Goal: Transaction & Acquisition: Purchase product/service

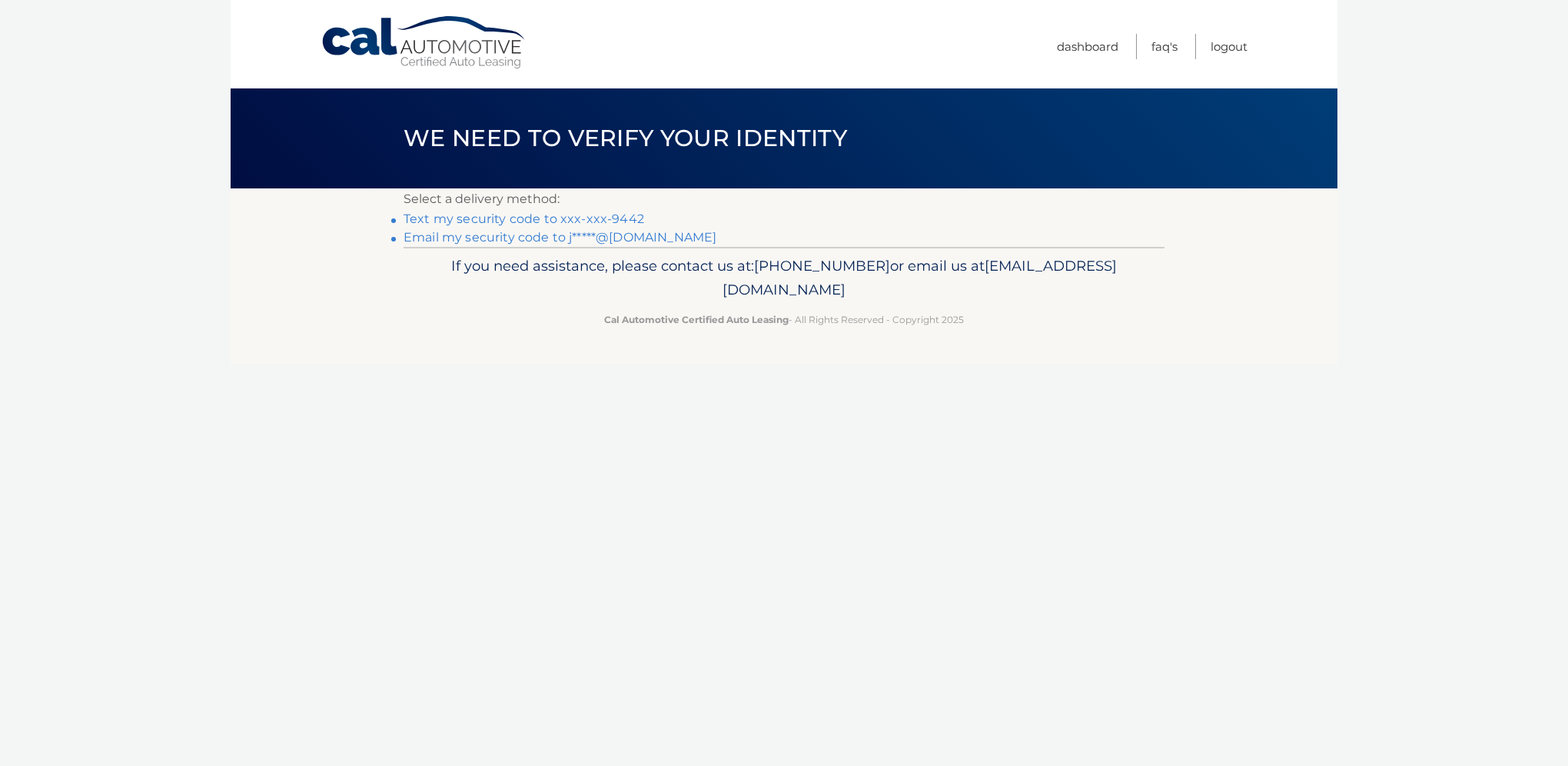
click at [541, 238] on link "Email my security code to j*****@msn.com" at bounding box center [560, 237] width 313 height 15
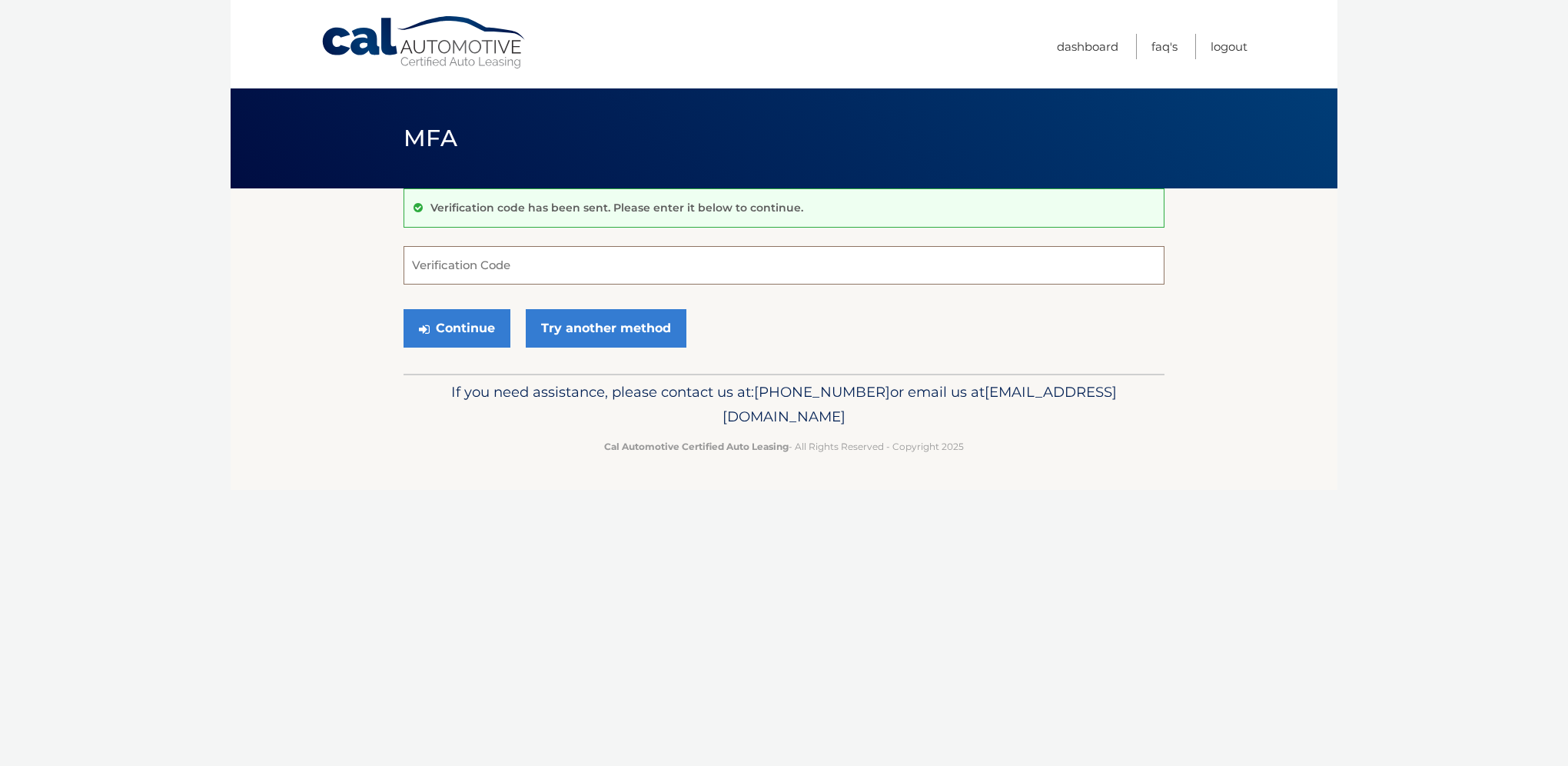
click at [431, 267] on input "Verification Code" at bounding box center [784, 265] width 761 height 38
type input "323435"
click at [469, 332] on button "Continue" at bounding box center [456, 328] width 107 height 38
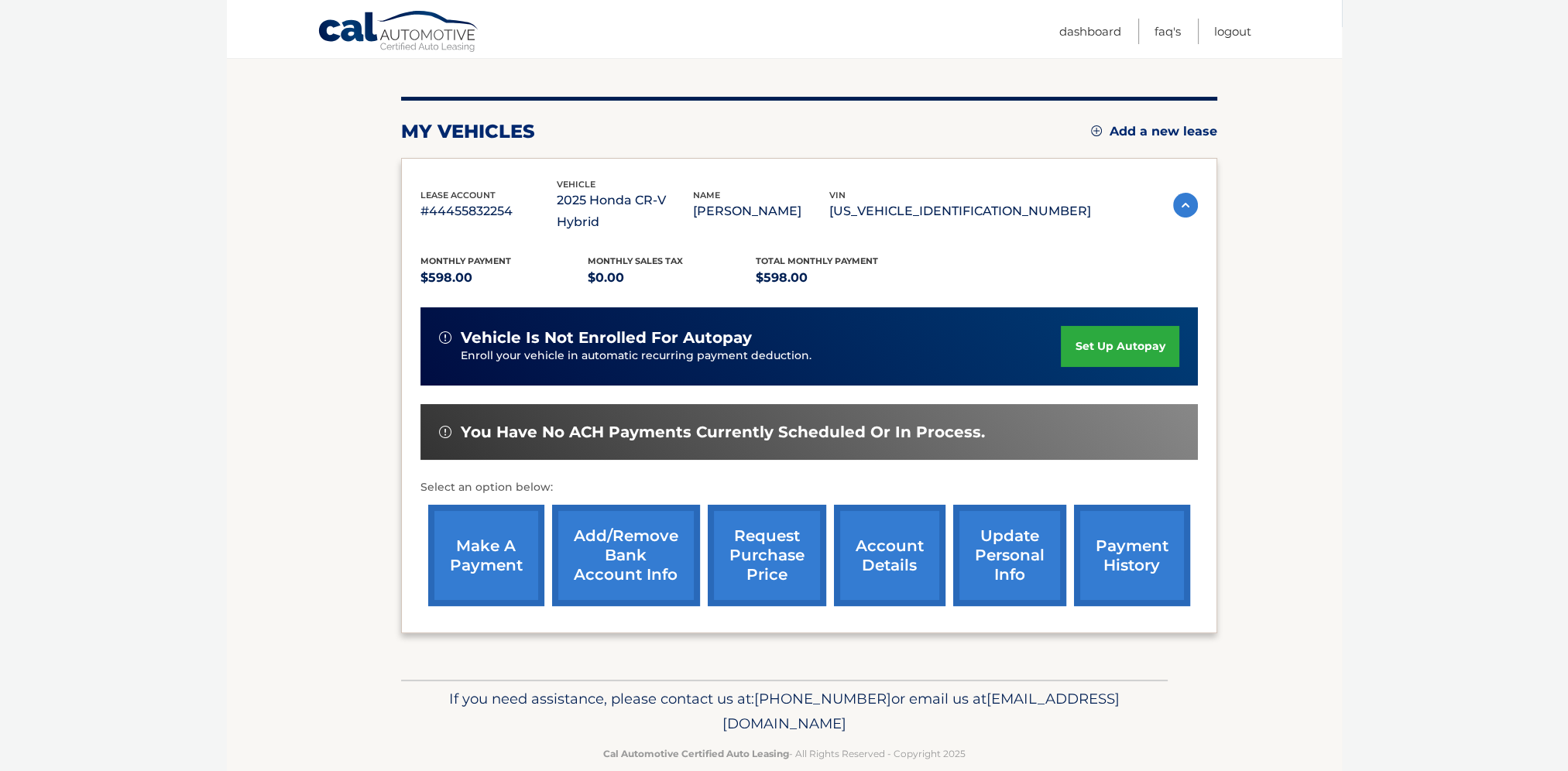
scroll to position [165, 0]
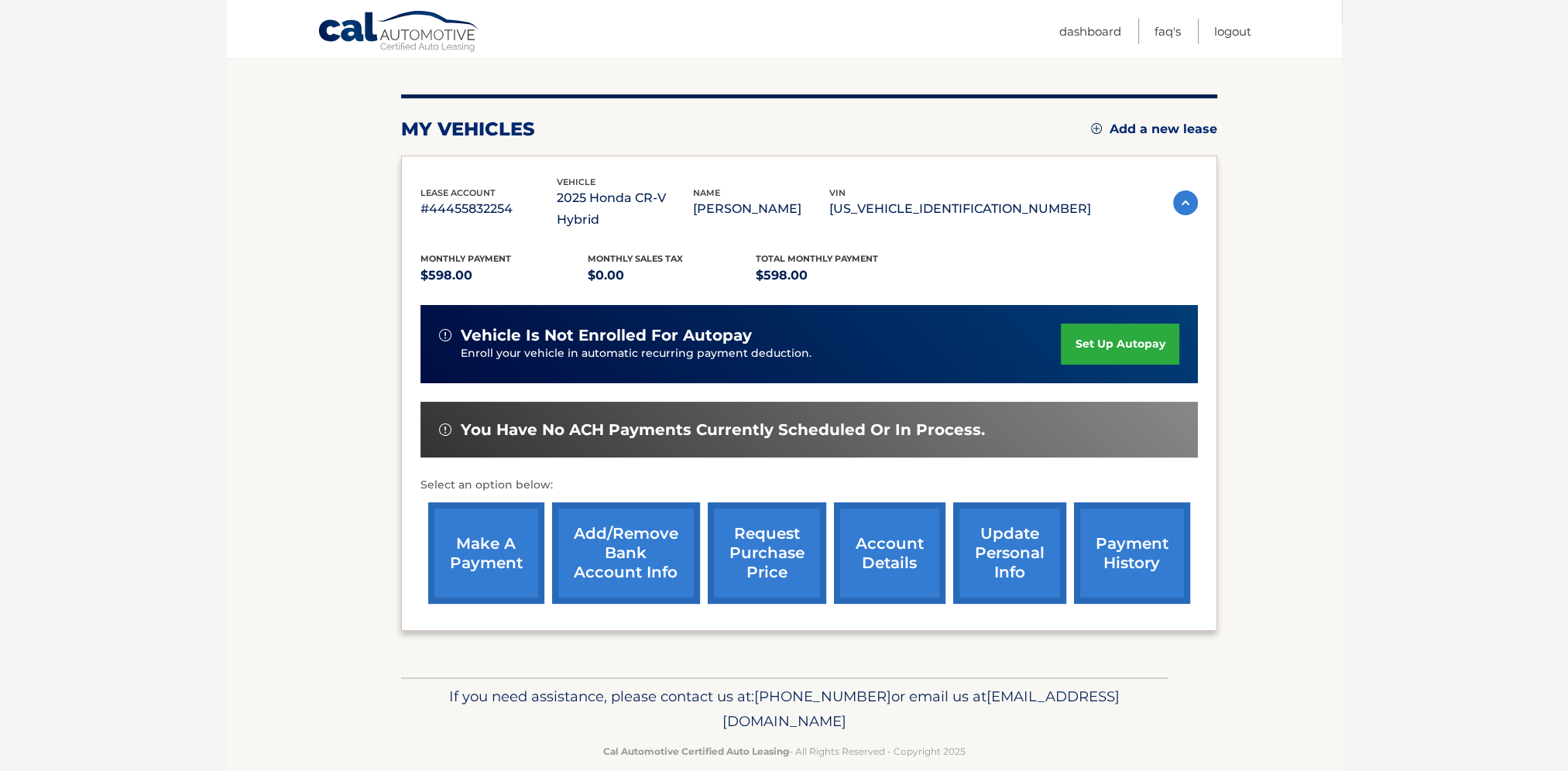
click at [482, 514] on link "make a payment" at bounding box center [487, 552] width 116 height 101
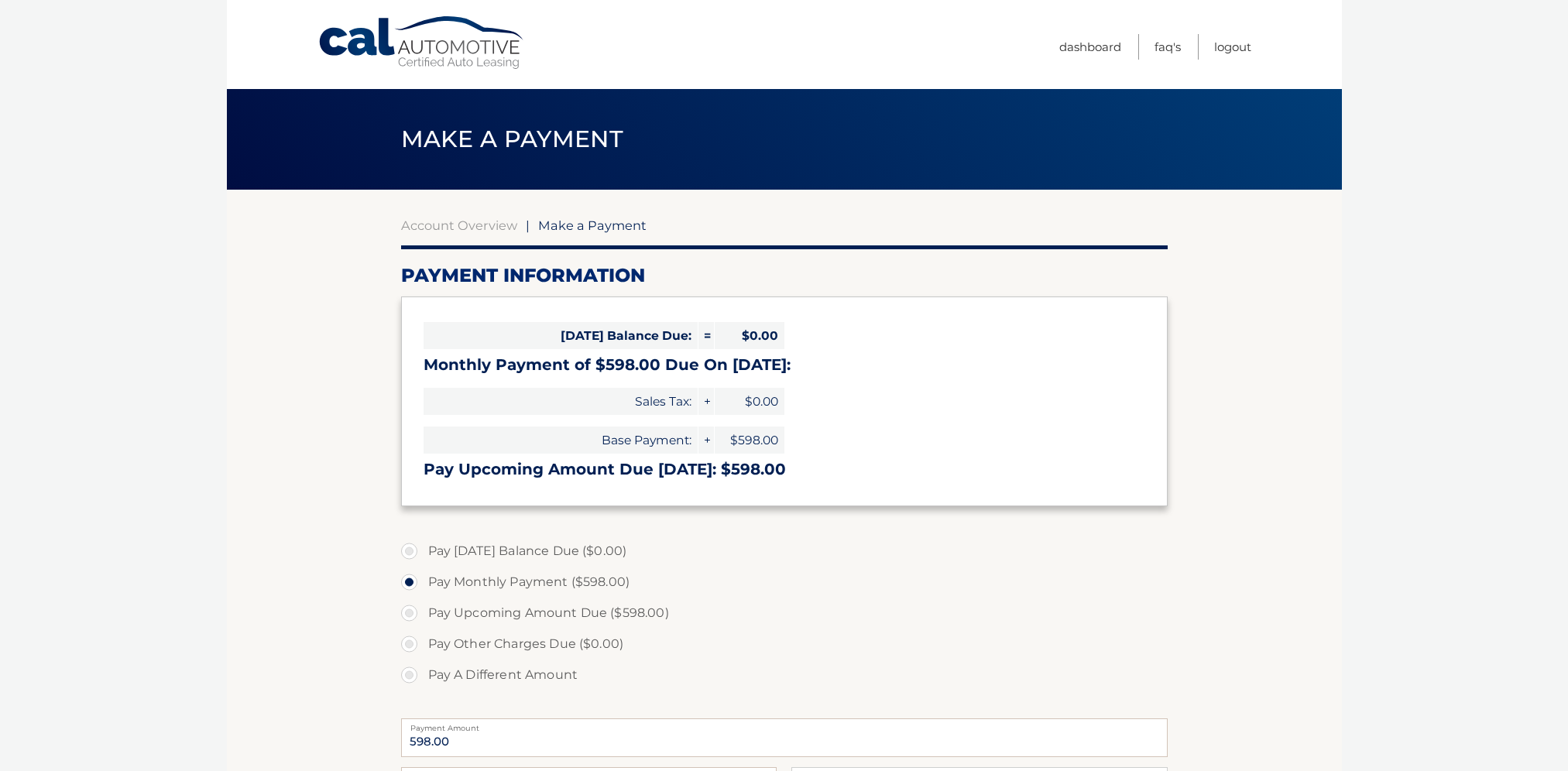
select select "MTJhYWM1OGMtOGY4ZC00M2FiLTllNjEtNjAxMWY4MGRjN2Jj"
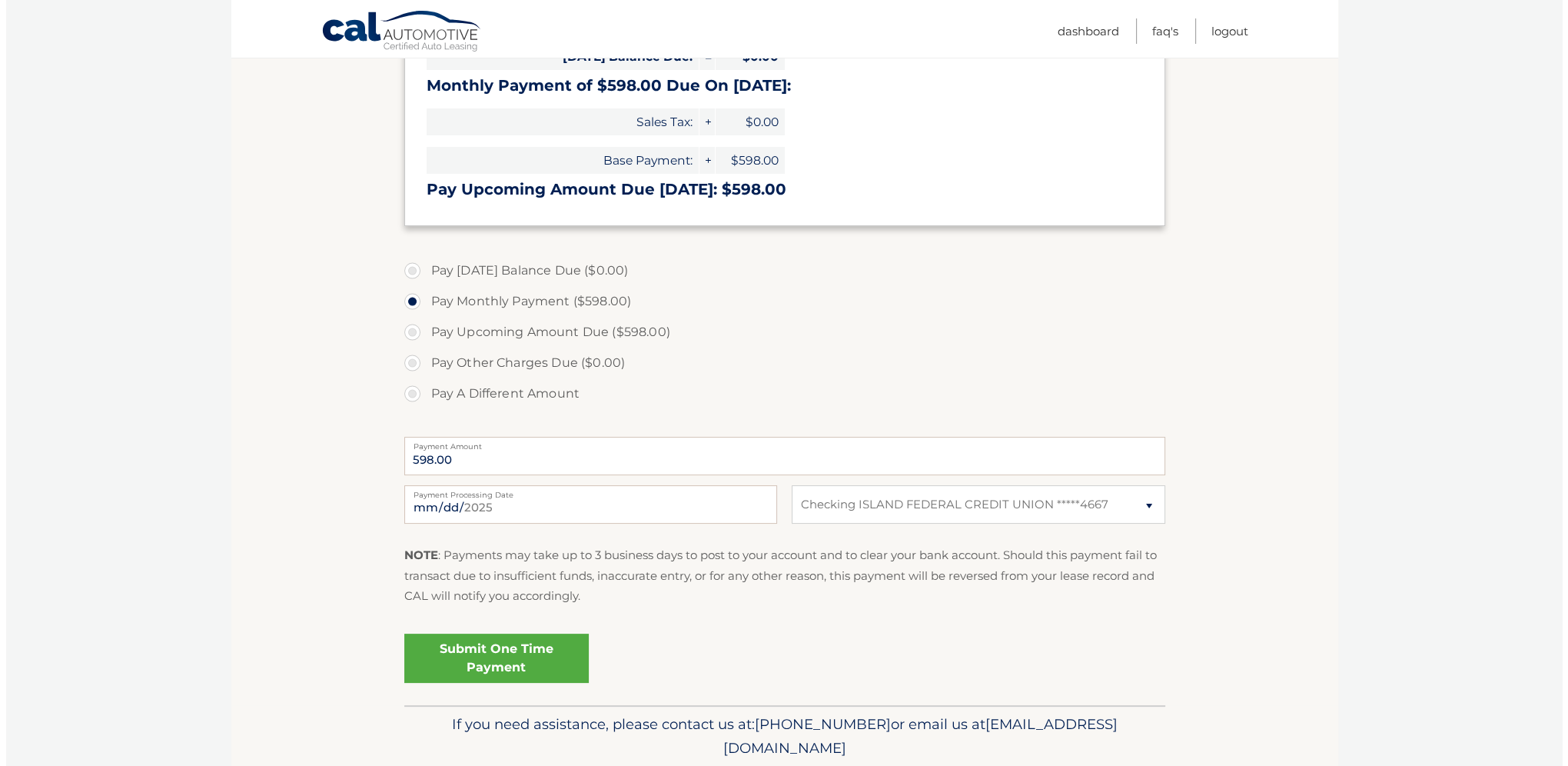
scroll to position [308, 0]
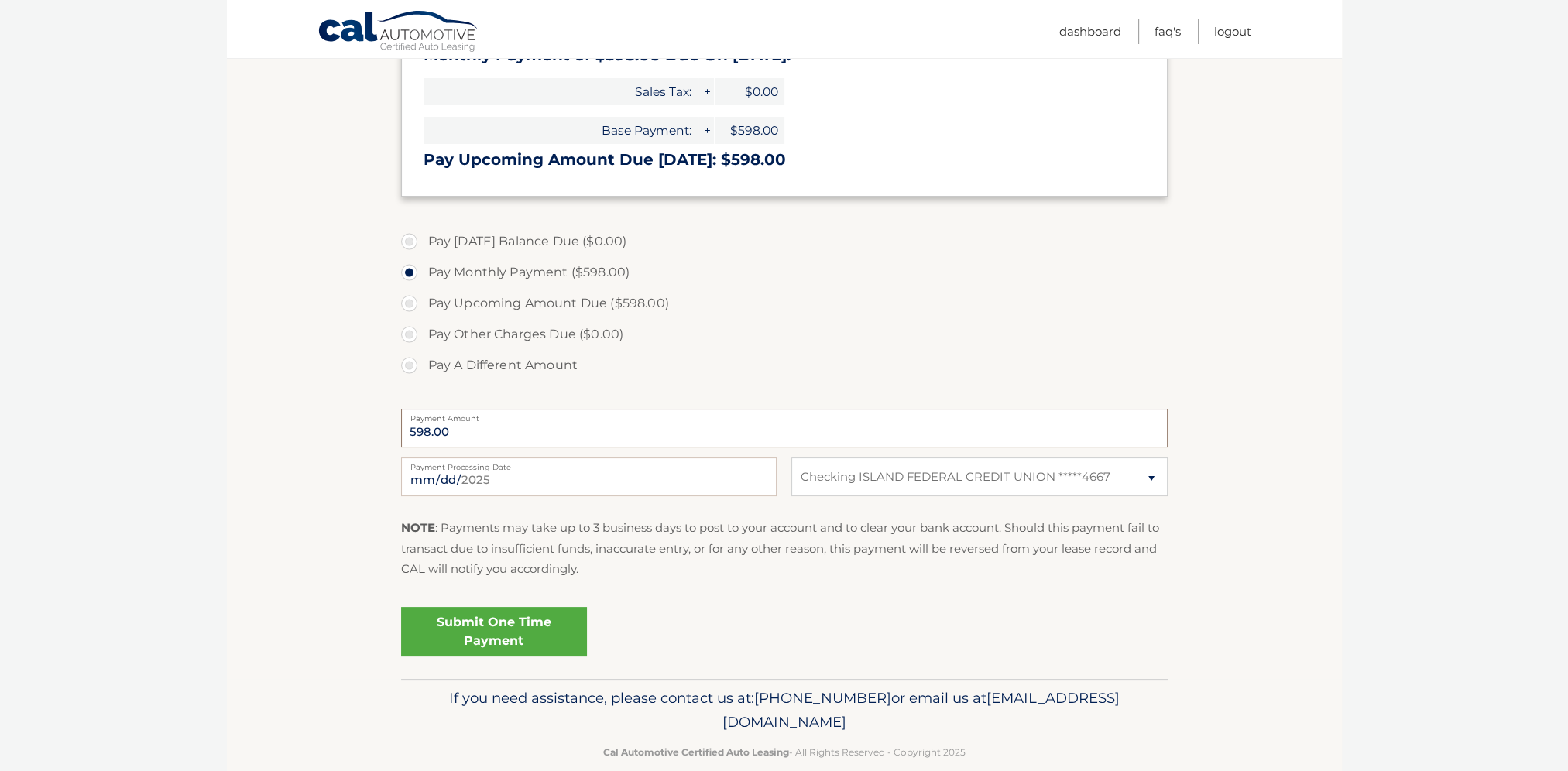
click at [517, 427] on input "598.00" at bounding box center [784, 427] width 767 height 38
click at [517, 477] on input "2025-08-12" at bounding box center [589, 476] width 376 height 38
type input "2025-08-21"
click at [501, 635] on link "Submit One Time Payment" at bounding box center [494, 631] width 186 height 49
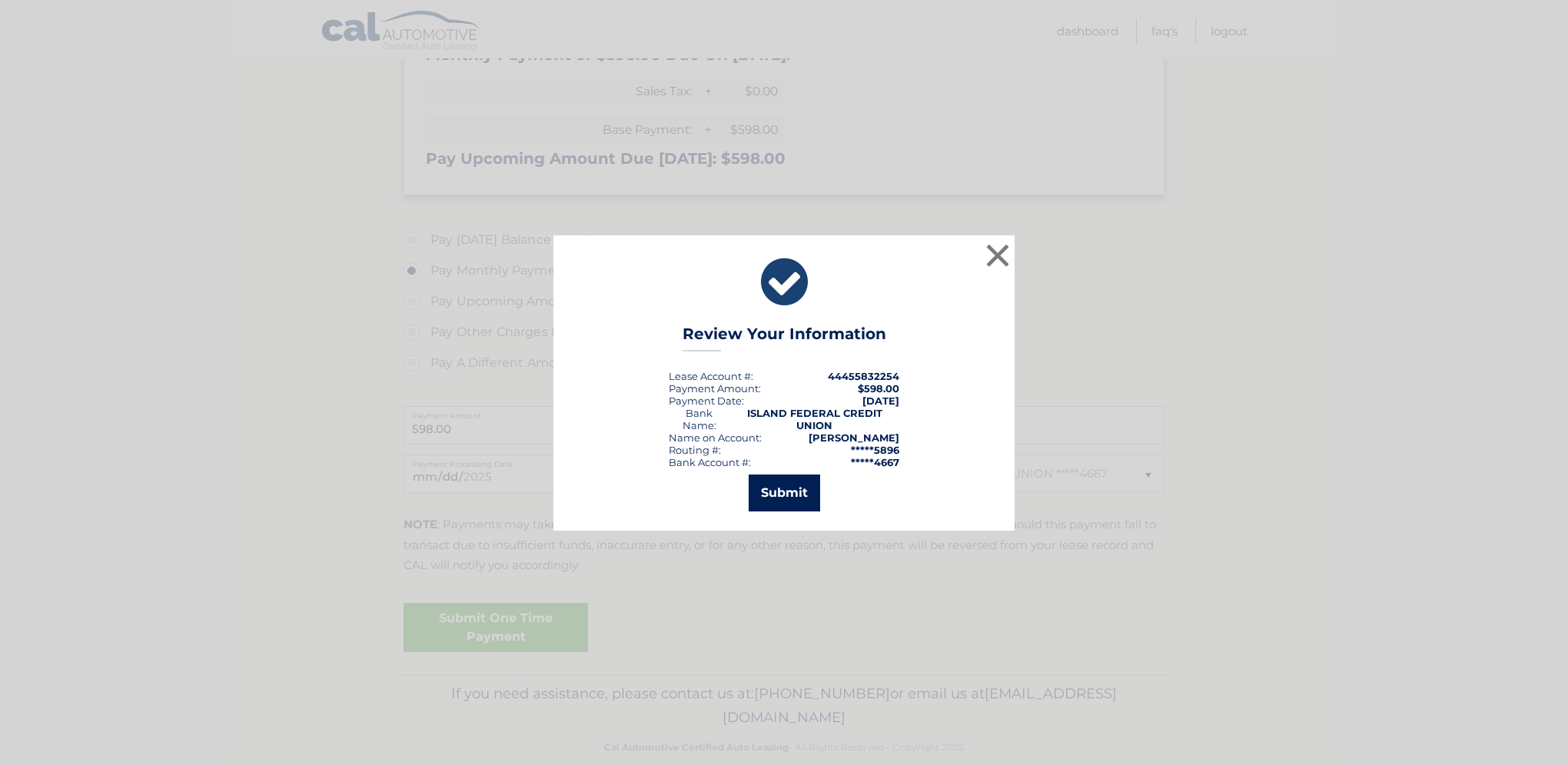
click at [790, 489] on button "Submit" at bounding box center [784, 492] width 72 height 37
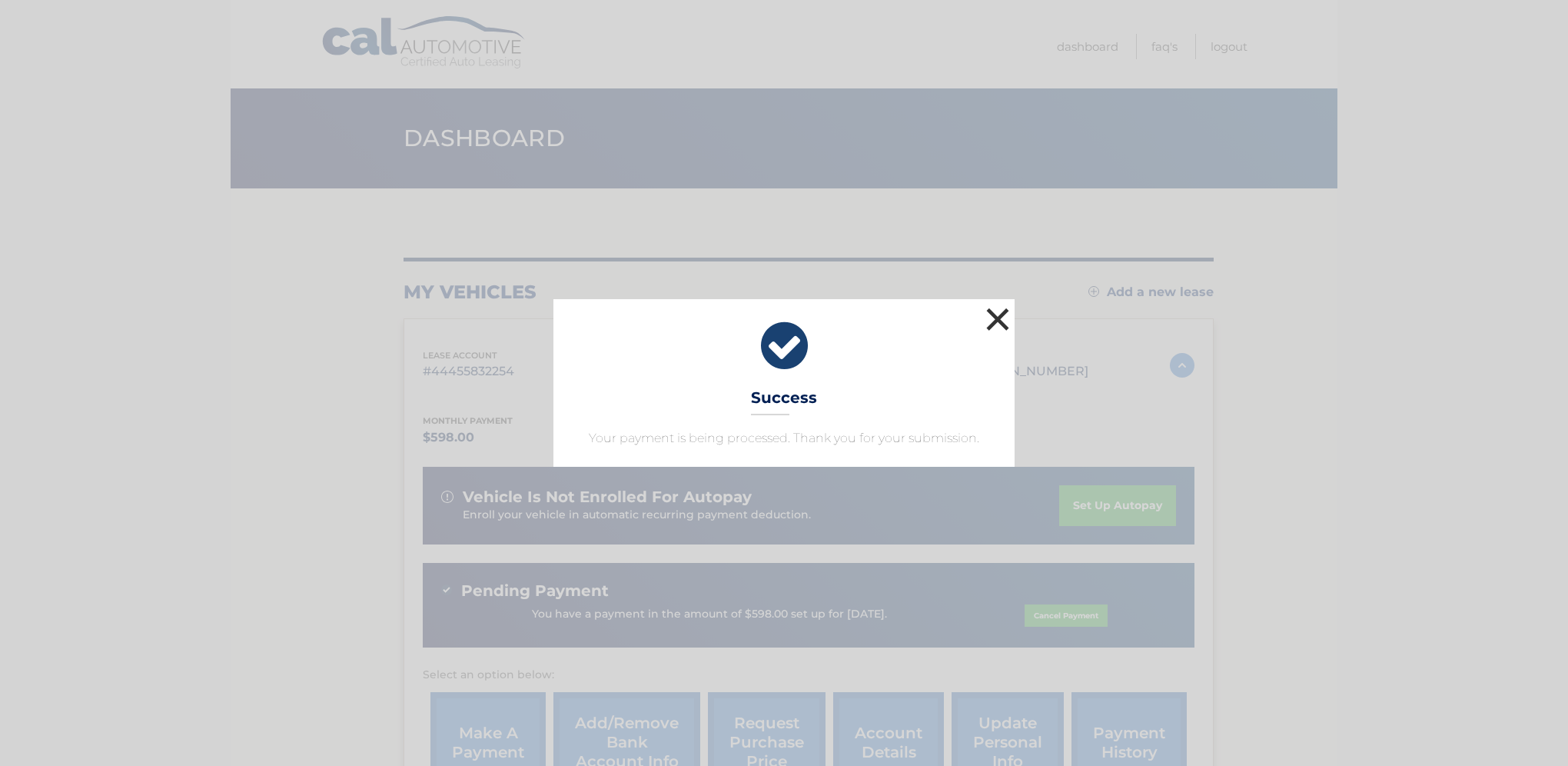
click at [1000, 313] on button "×" at bounding box center [997, 319] width 30 height 30
